Goal: Check status

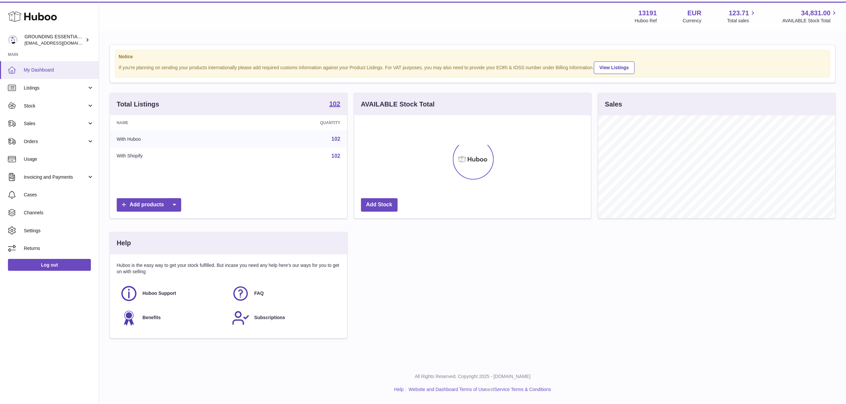
scroll to position [332898, 332765]
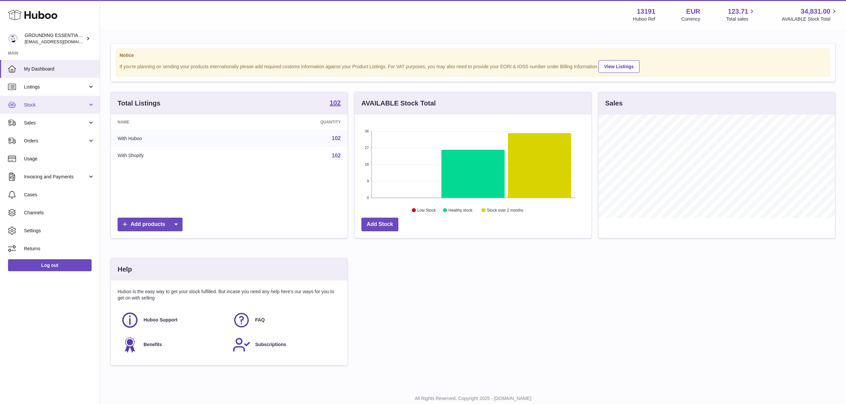
click at [86, 107] on span "Stock" at bounding box center [56, 105] width 64 height 6
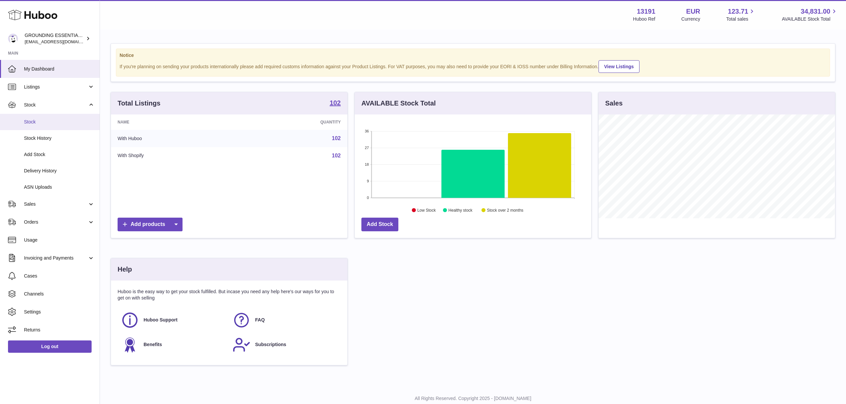
click at [74, 119] on span "Stock" at bounding box center [59, 122] width 71 height 6
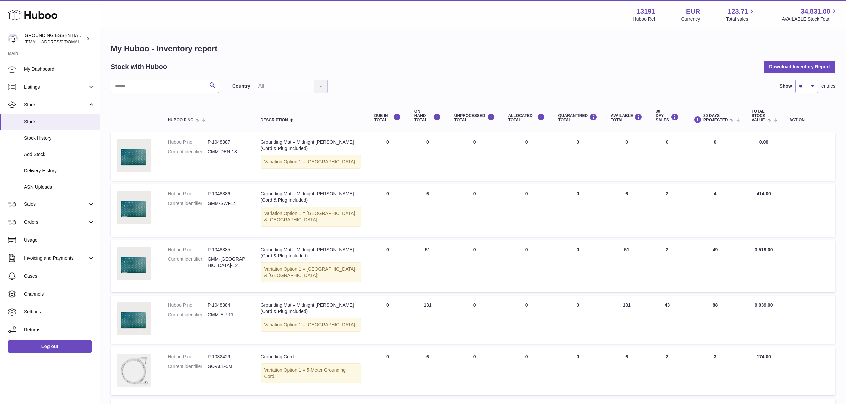
click at [305, 88] on div "Country All All No elements found. Consider changing the search query. List is …" at bounding box center [279, 86] width 95 height 13
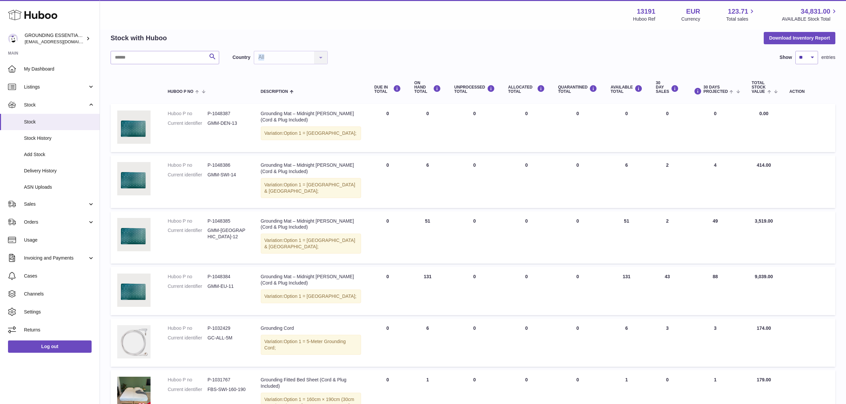
scroll to position [44, 0]
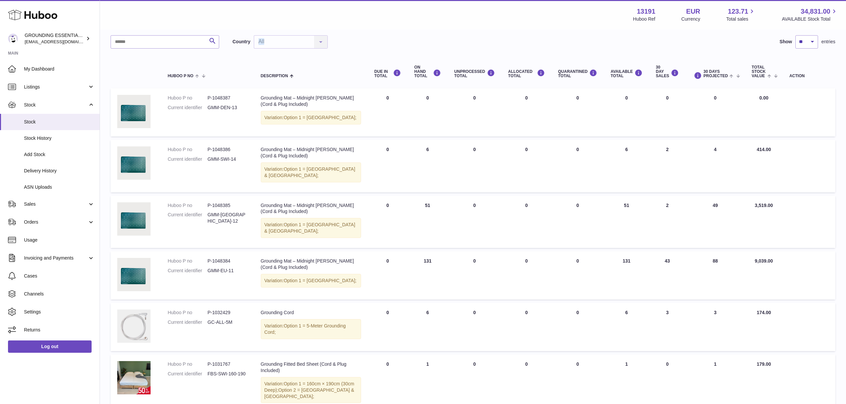
click at [382, 44] on div "Search Country All All No elements found. Consider changing the search query. L…" at bounding box center [473, 41] width 725 height 13
click at [320, 40] on div "Country All All No elements found. Consider changing the search query. List is …" at bounding box center [279, 41] width 95 height 13
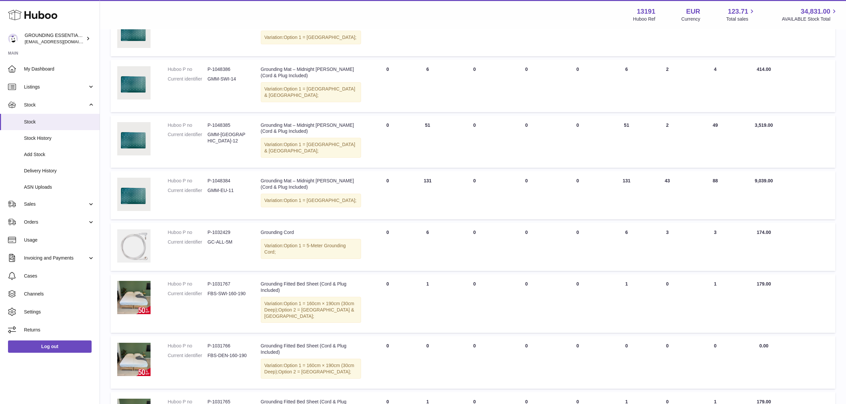
scroll to position [0, 0]
